Goal: Task Accomplishment & Management: Manage account settings

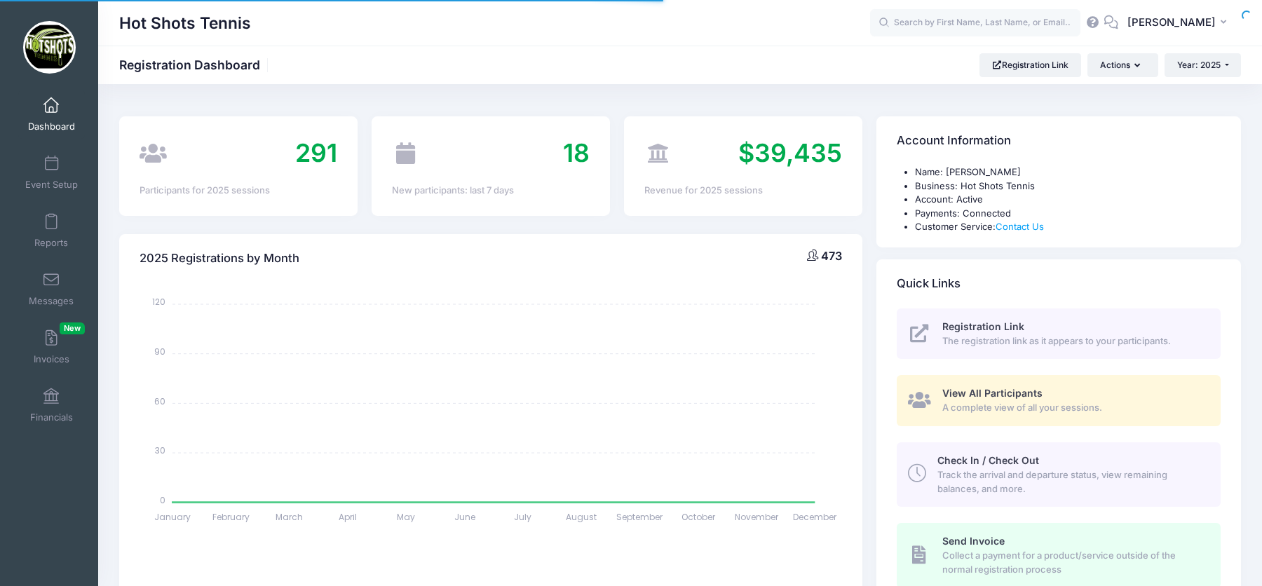
select select
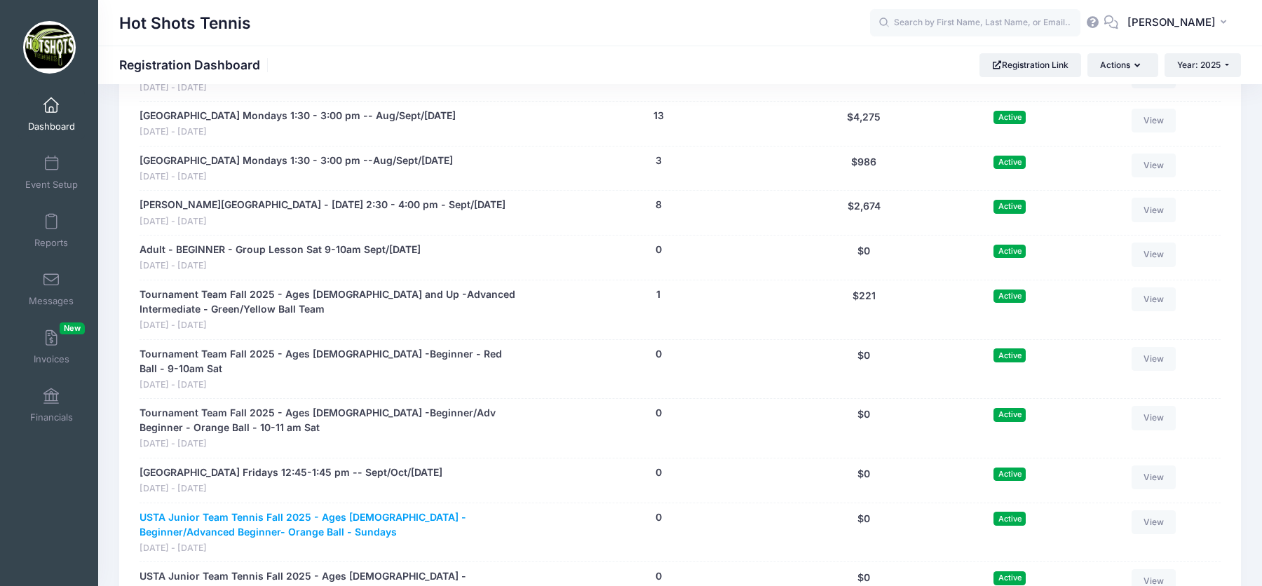
scroll to position [2690, 0]
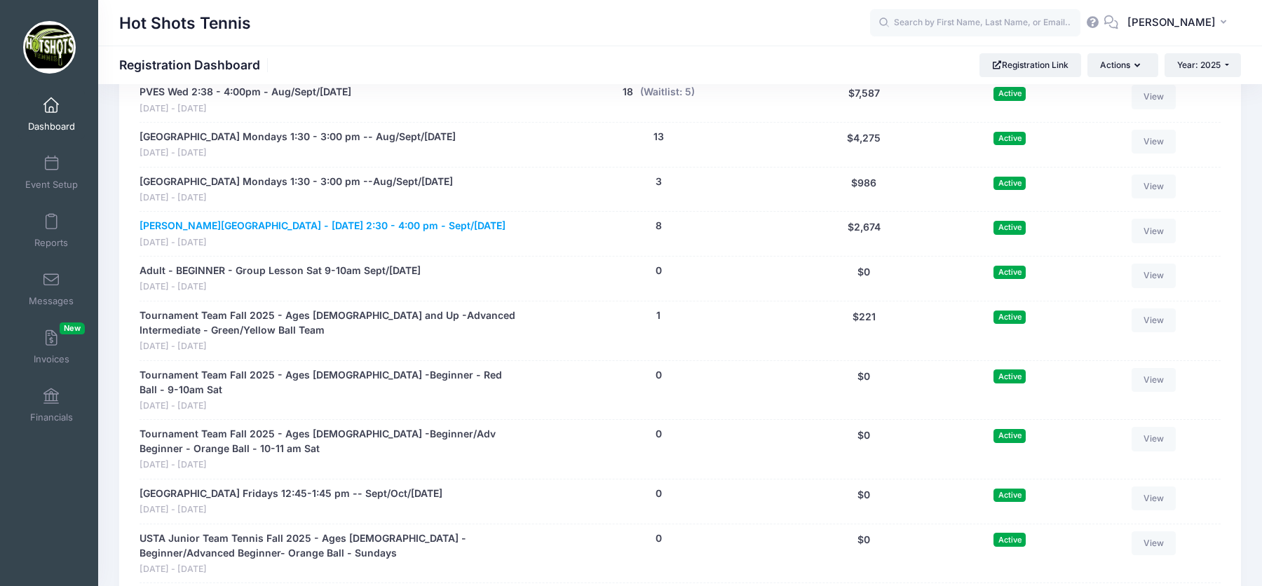
click at [442, 219] on link "[PERSON_NAME][GEOGRAPHIC_DATA] - [DATE] 2:30 - 4:00 pm - Sept/[DATE]" at bounding box center [323, 226] width 366 height 15
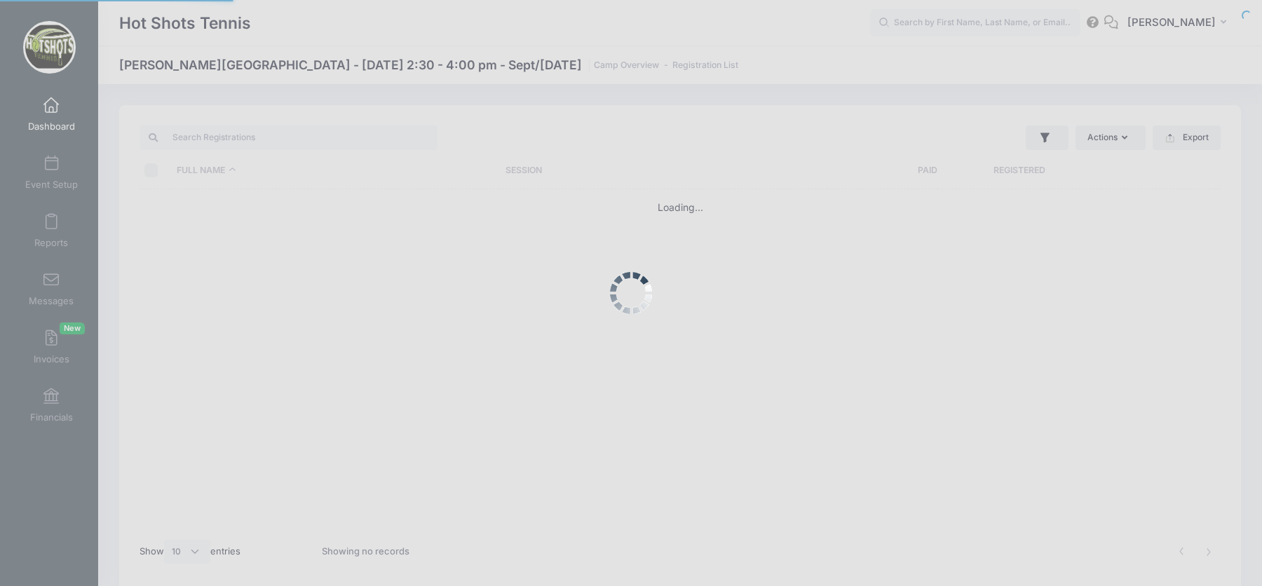
select select "10"
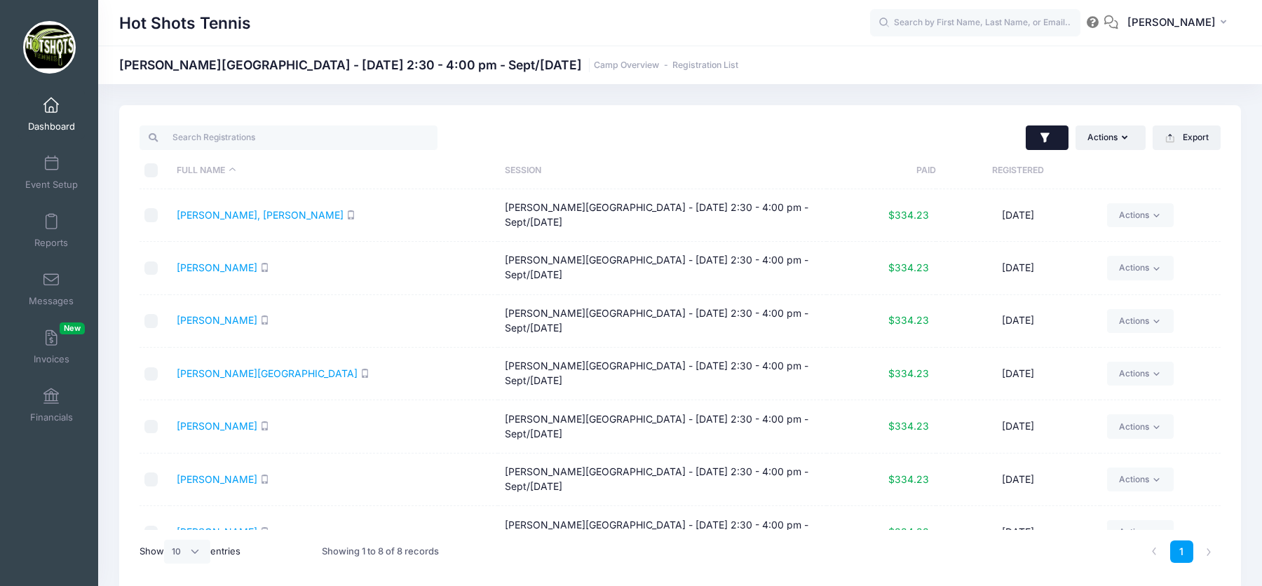
click at [1049, 136] on icon "button" at bounding box center [1045, 138] width 14 height 14
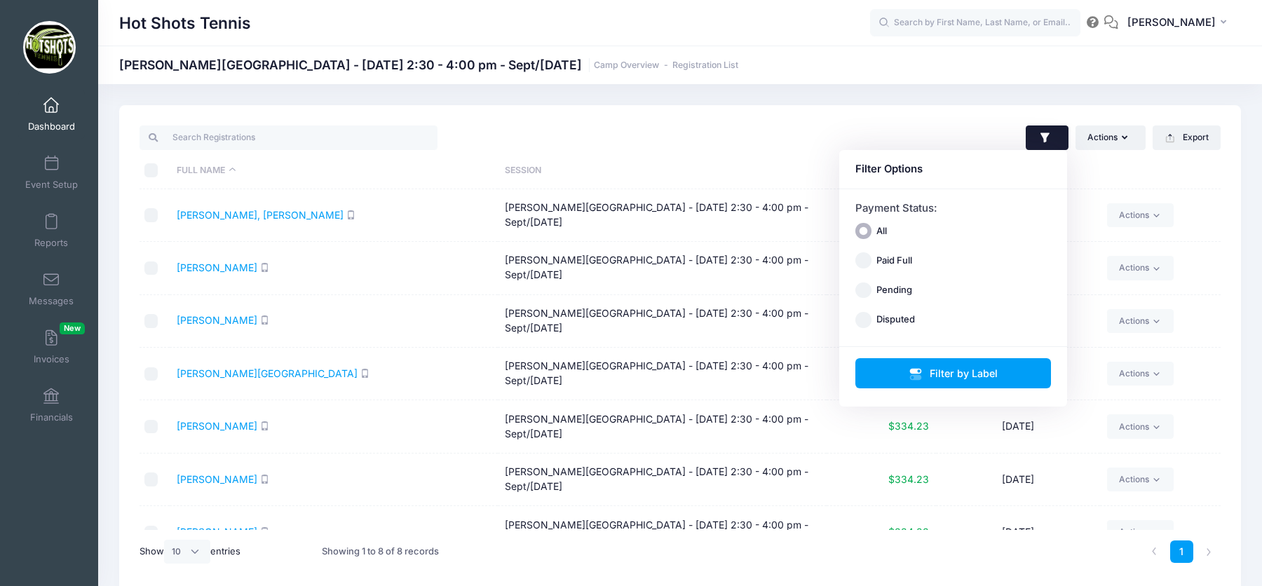
click at [962, 121] on div "Actions Assign Labels Send Email Send SMS Send Payment Reminder Send Document U…" at bounding box center [680, 348] width 1122 height 487
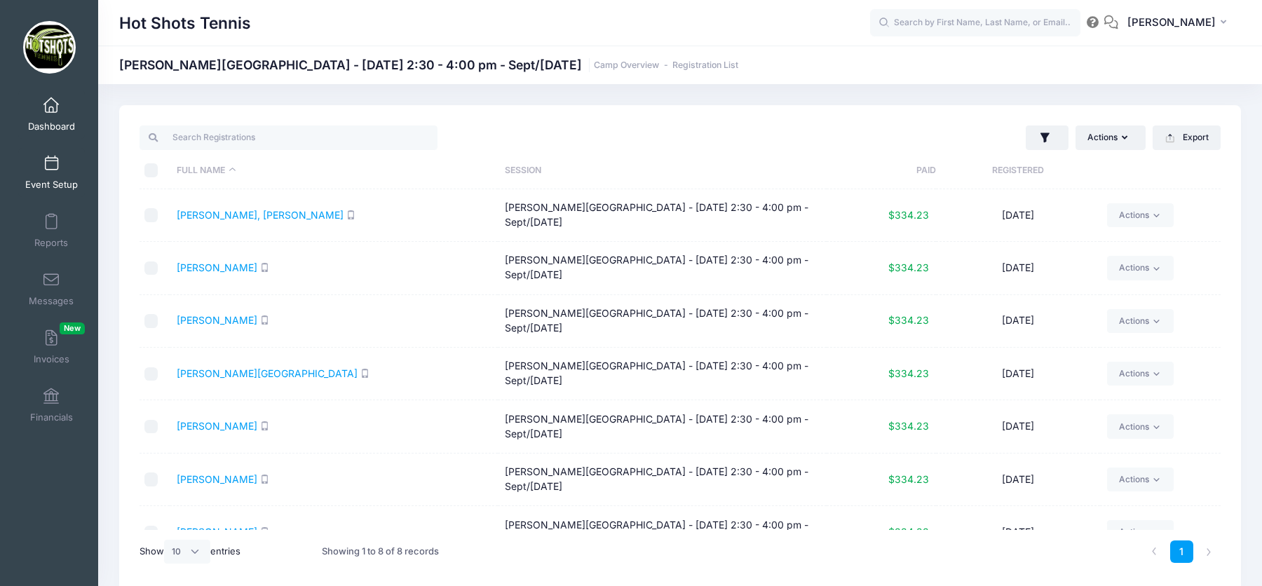
click at [50, 172] on link "Event Setup" at bounding box center [51, 172] width 67 height 49
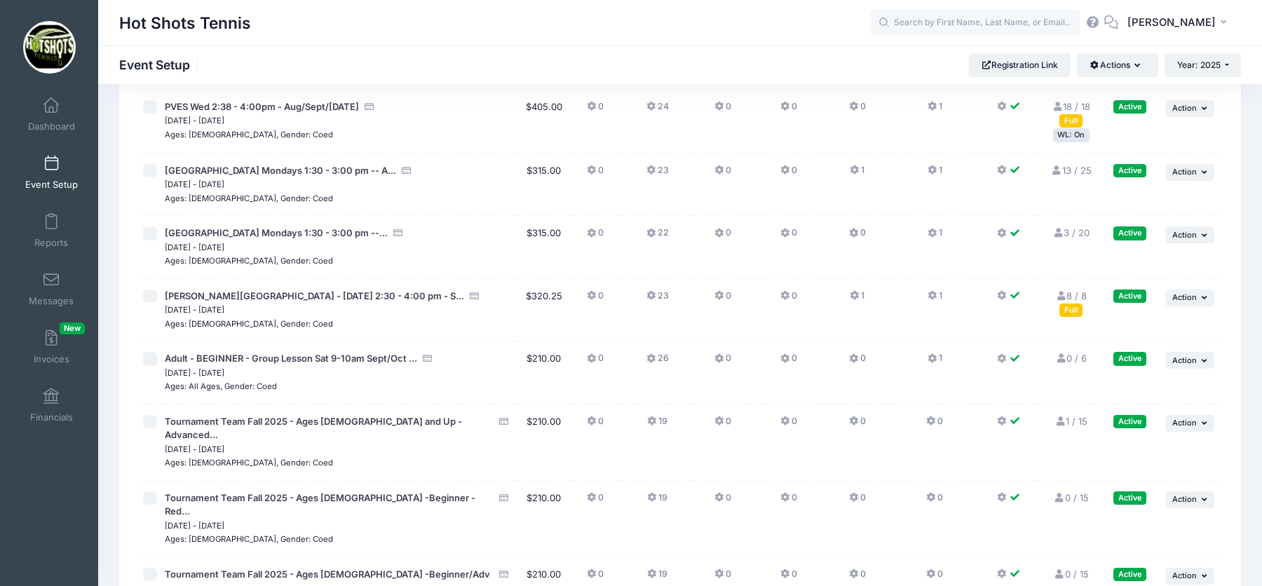
scroll to position [2704, 0]
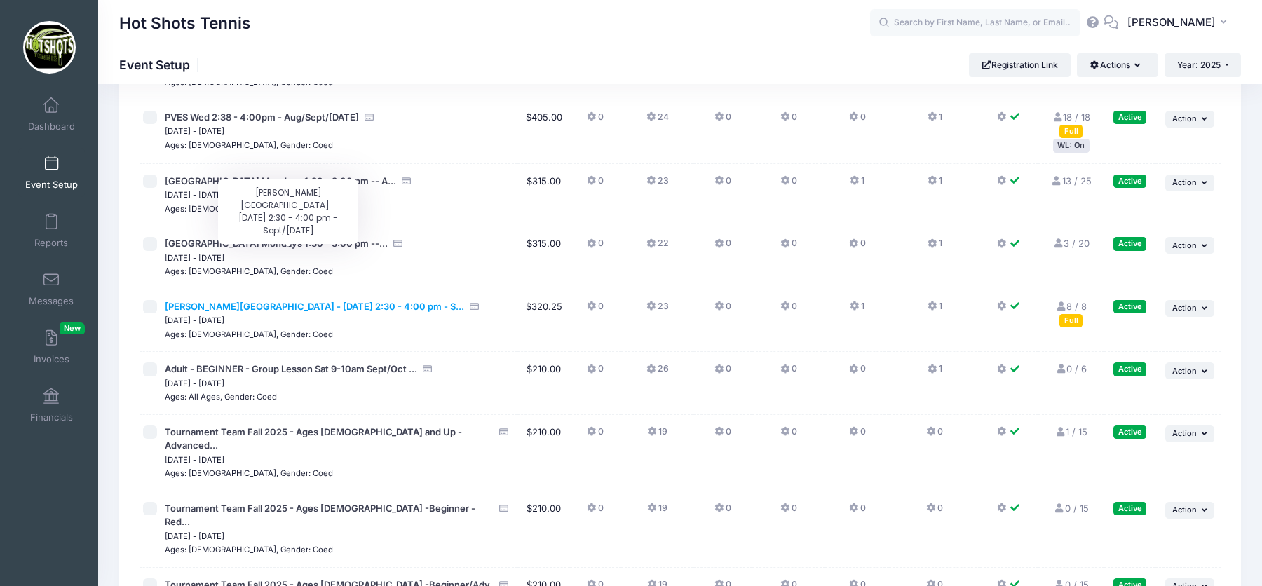
click at [230, 301] on span "Braddock Elementary - Wednesday 2:30 - 4:00 pm - S..." at bounding box center [314, 306] width 299 height 11
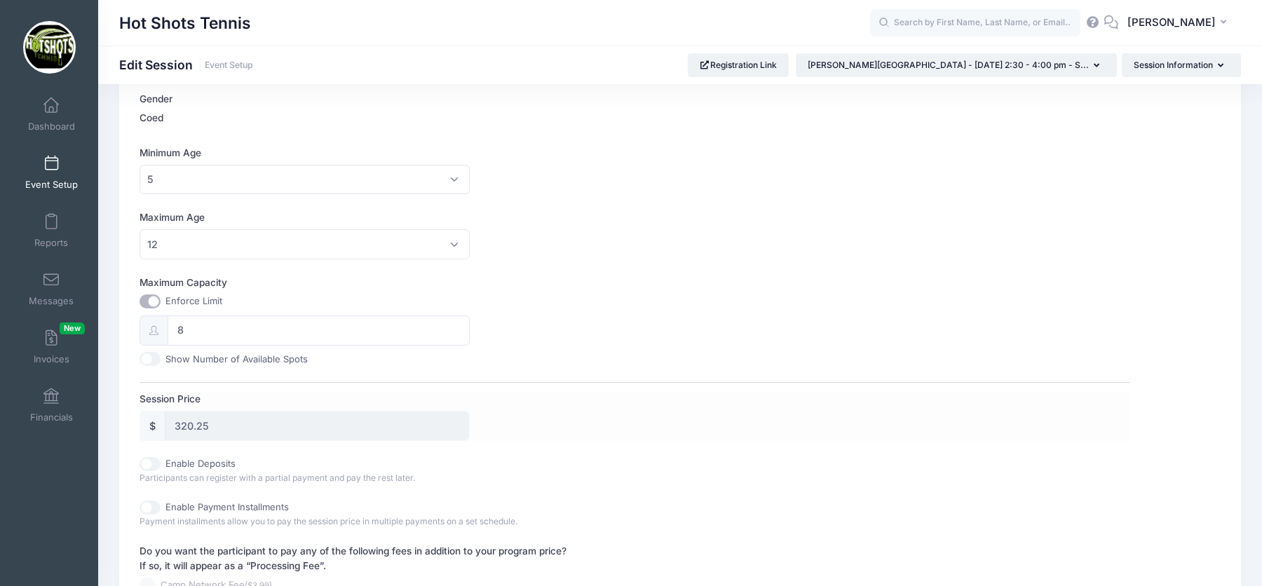
scroll to position [400, 0]
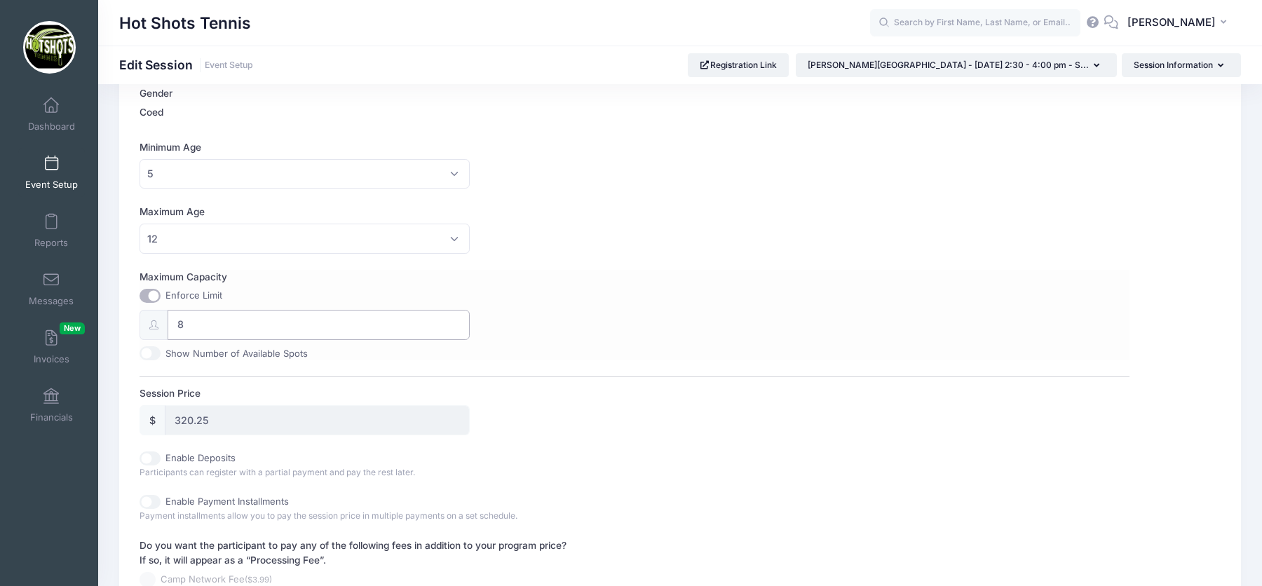
click at [260, 318] on input "8" at bounding box center [318, 325] width 301 height 30
type input "1"
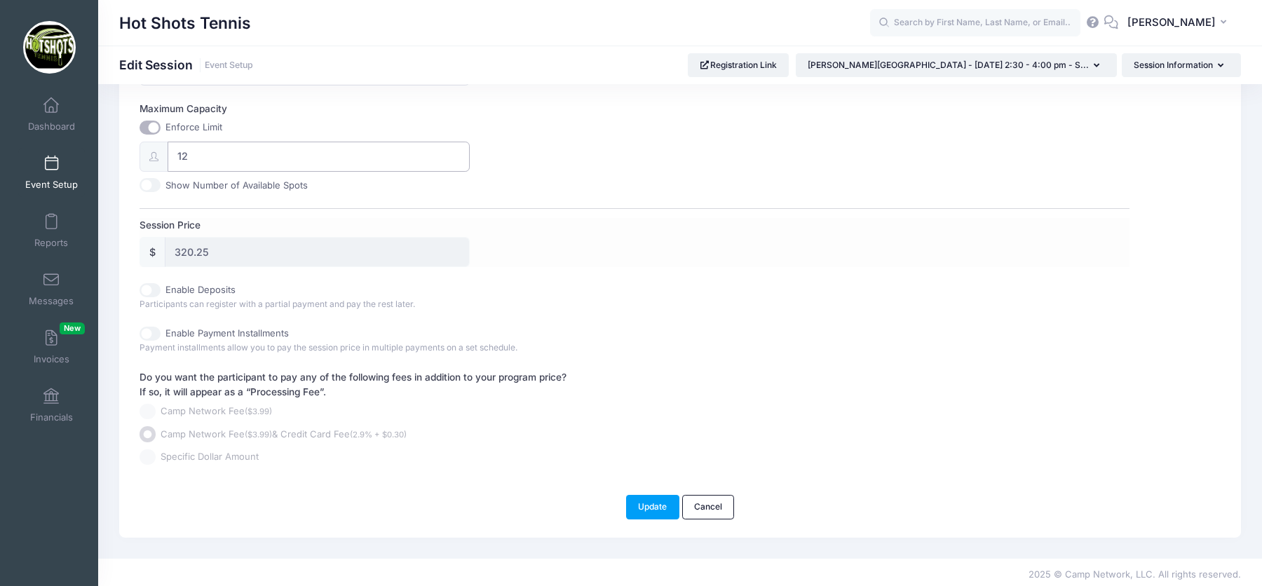
scroll to position [568, 0]
type input "12"
click at [650, 506] on button "Update" at bounding box center [652, 507] width 53 height 24
click at [651, 503] on button "Update" at bounding box center [652, 507] width 53 height 24
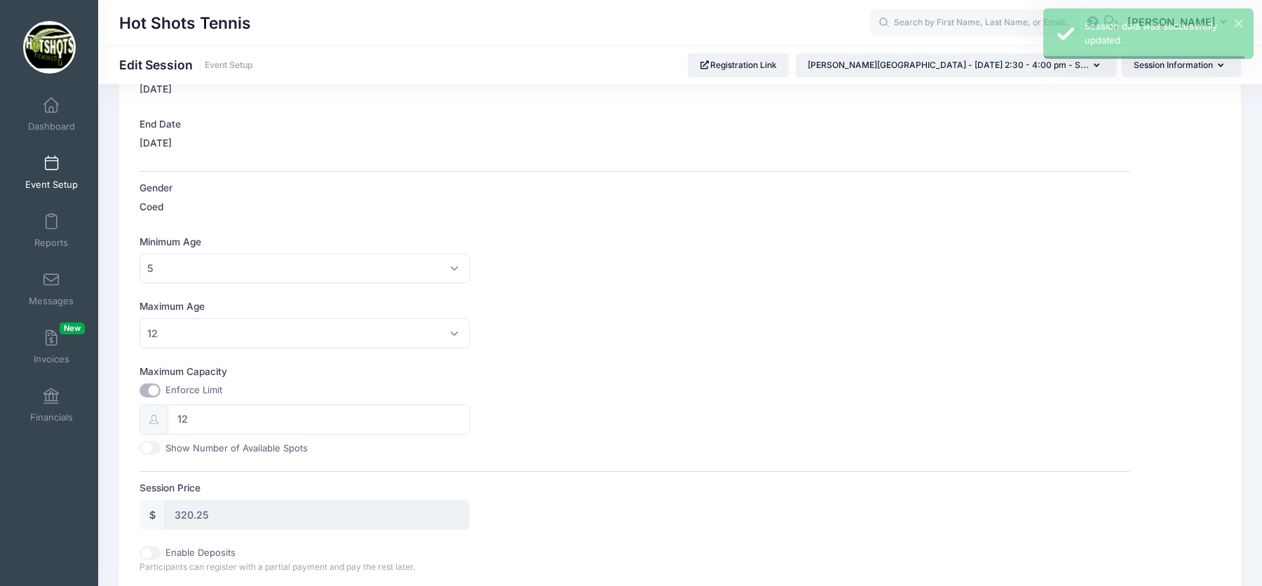
scroll to position [0, 0]
